Goal: Communication & Community: Participate in discussion

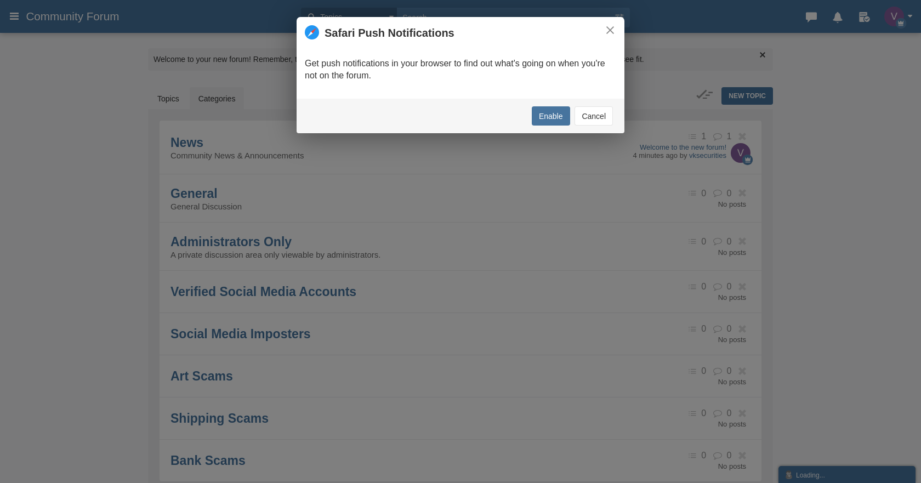
click at [586, 119] on button "Cancel" at bounding box center [593, 115] width 38 height 19
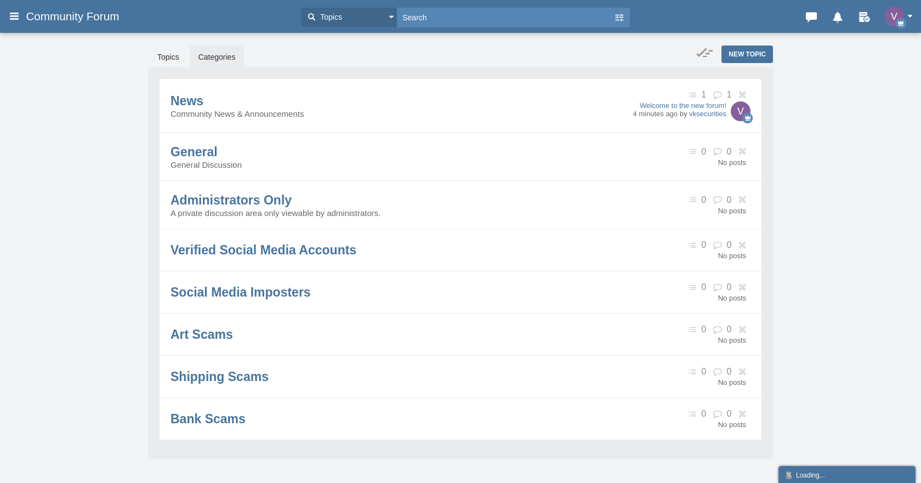
scroll to position [41, 0]
click at [219, 256] on span "Verified Social Media Accounts" at bounding box center [263, 250] width 186 height 14
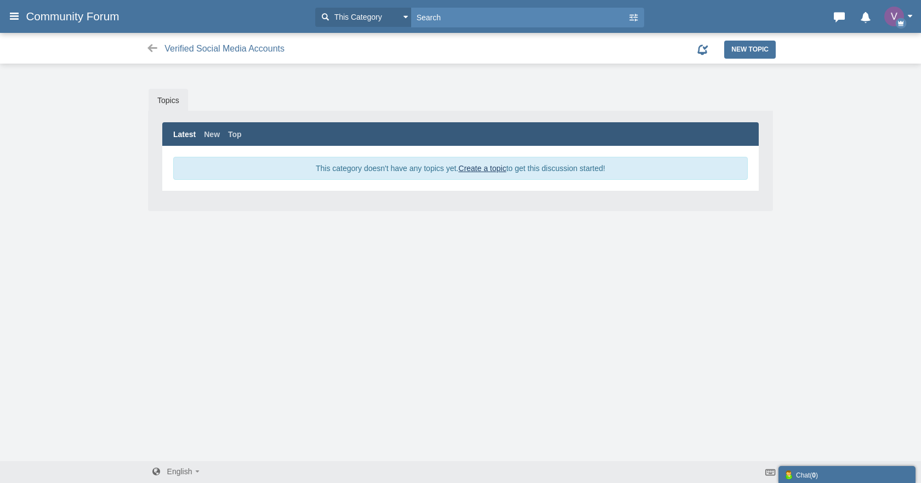
click at [477, 169] on link "Create a topic" at bounding box center [482, 168] width 48 height 9
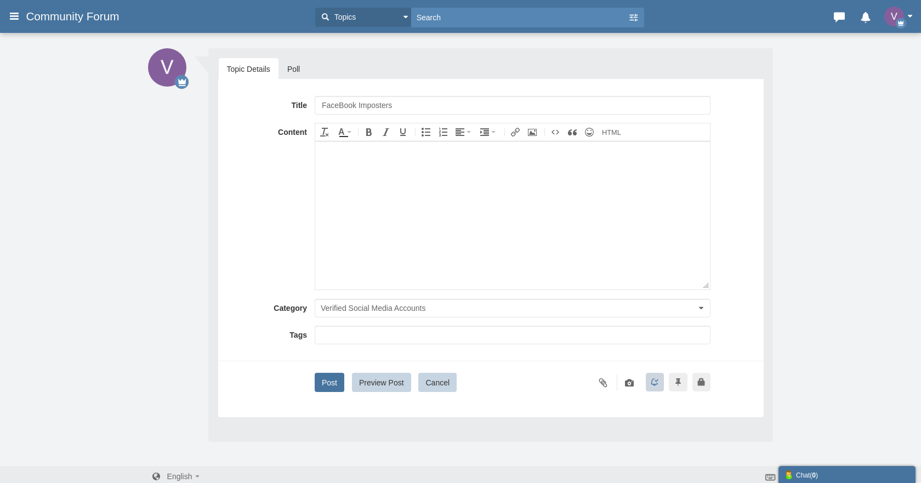
type input "FaceBook Imposters"
click at [329, 382] on button "Post" at bounding box center [330, 382] width 30 height 19
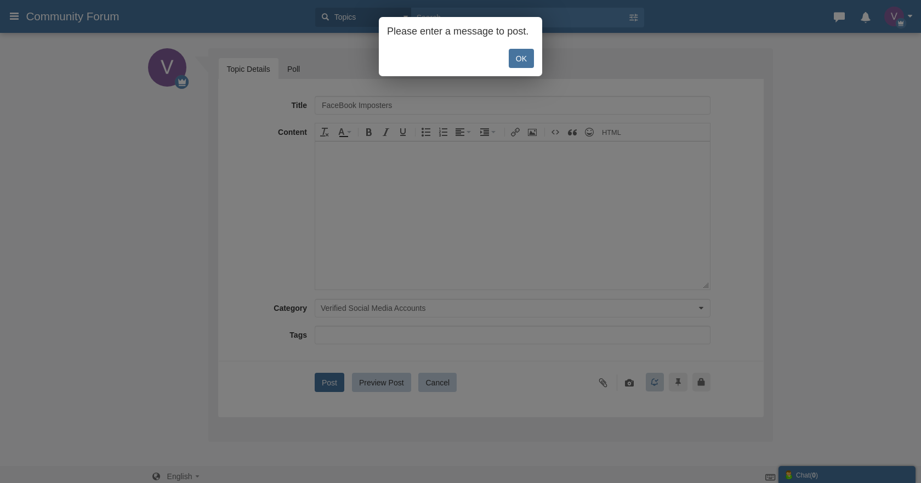
click at [519, 62] on link "OK" at bounding box center [521, 58] width 25 height 19
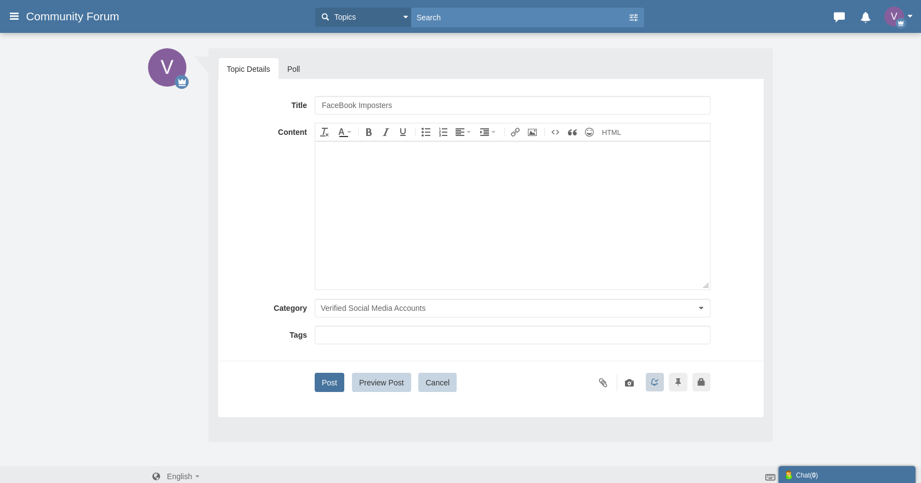
click at [506, 191] on body at bounding box center [512, 215] width 395 height 148
paste body
click at [367, 147] on div at bounding box center [512, 152] width 384 height 13
click at [360, 304] on span "Verified Social Media Accounts" at bounding box center [373, 308] width 105 height 9
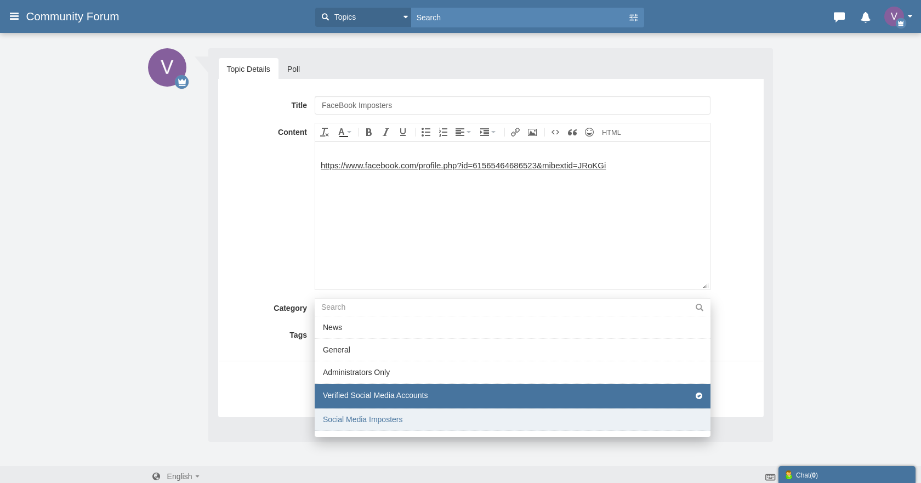
click at [361, 414] on li "Social Media Imposters" at bounding box center [513, 419] width 396 height 22
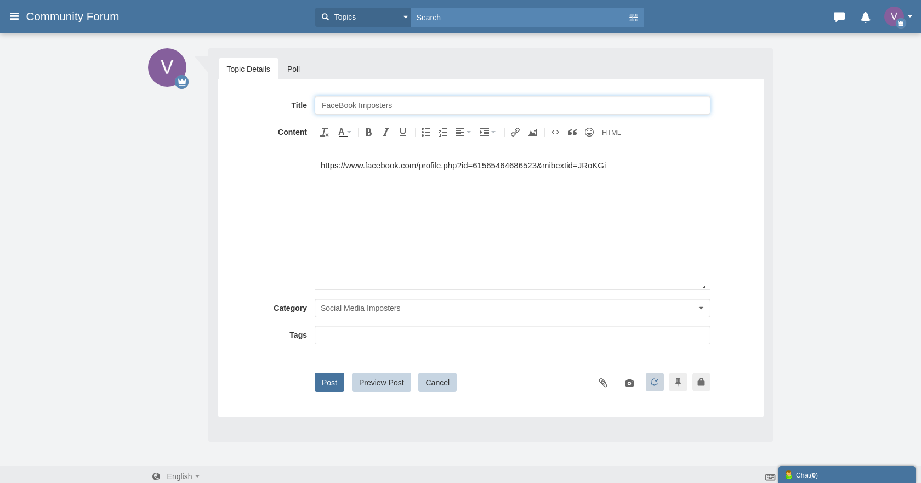
click at [470, 101] on input "FaceBook Imposters" at bounding box center [513, 105] width 396 height 19
type input "Adam Griffin Office"
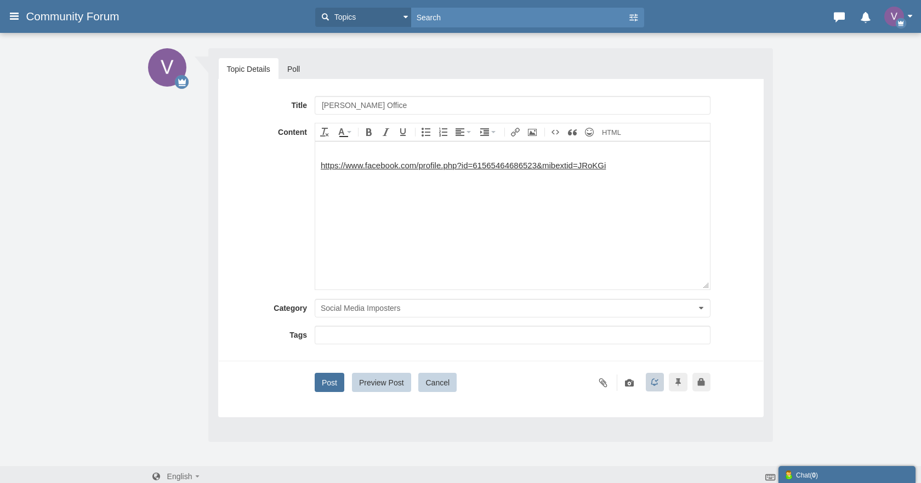
click at [413, 146] on div at bounding box center [512, 152] width 384 height 13
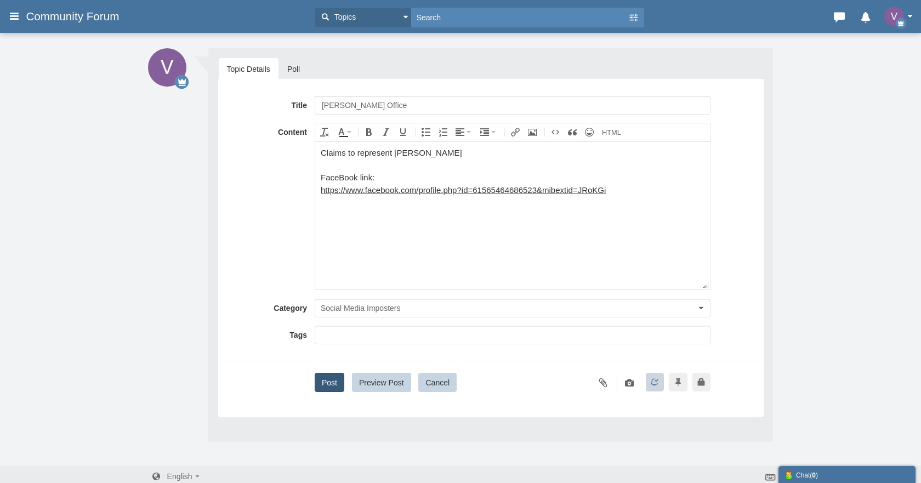
click at [330, 376] on button "Post" at bounding box center [330, 382] width 30 height 19
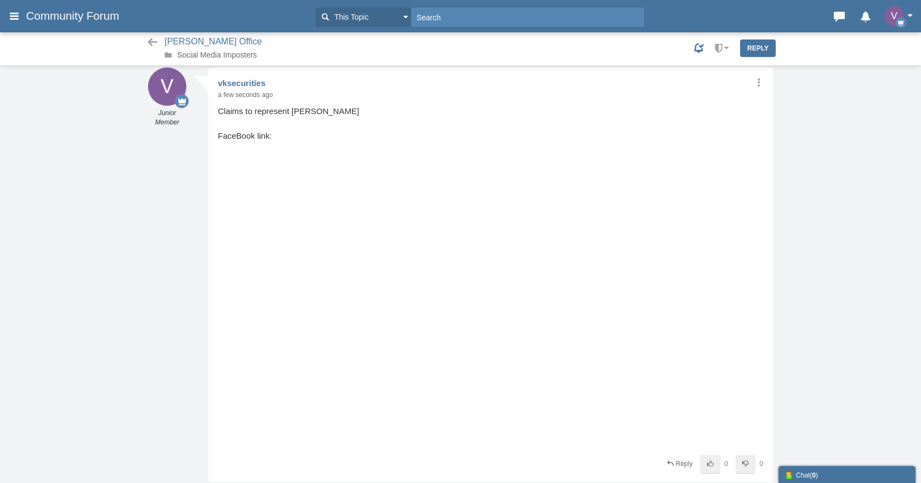
scroll to position [1, 0]
